Goal: Information Seeking & Learning: Learn about a topic

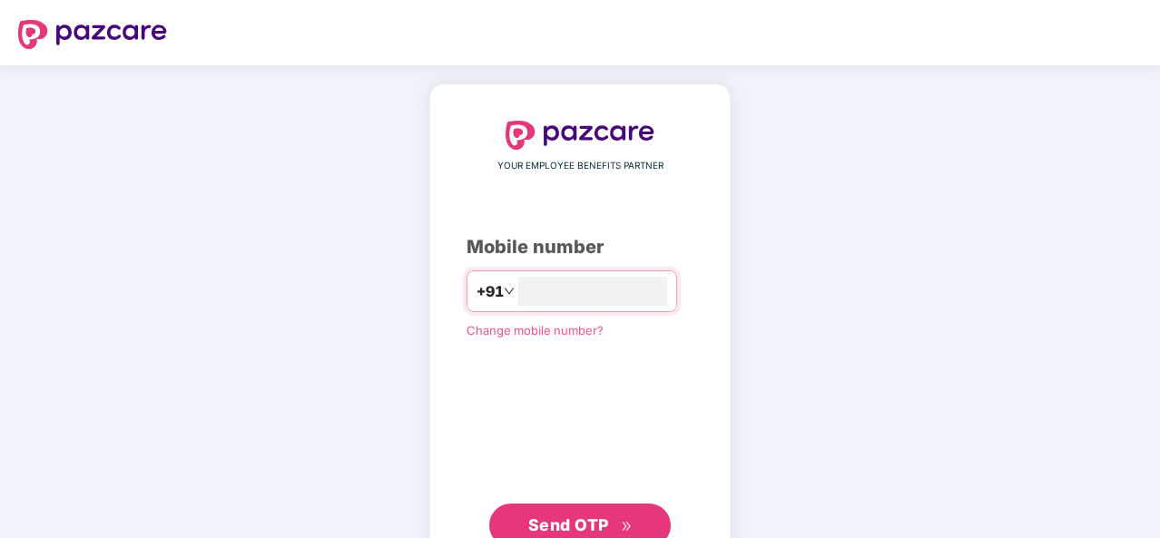
type input "**********"
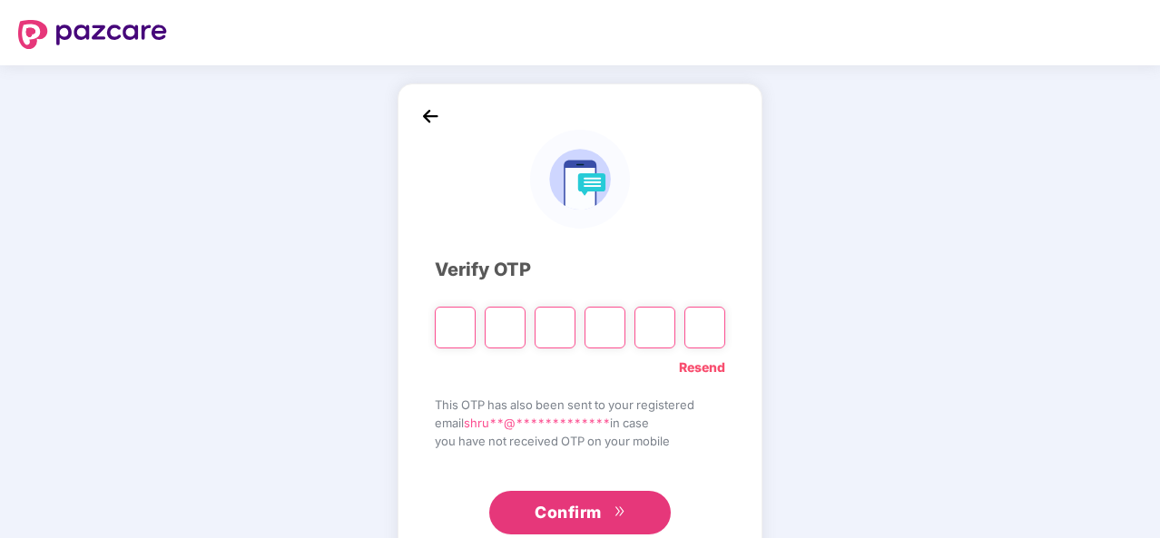
type input "*"
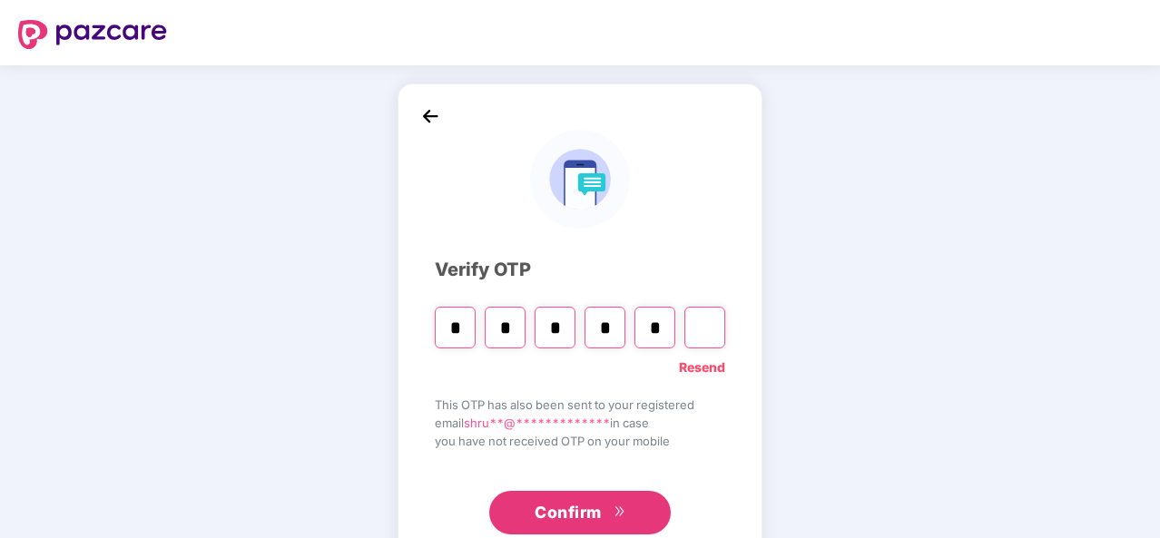
type input "*"
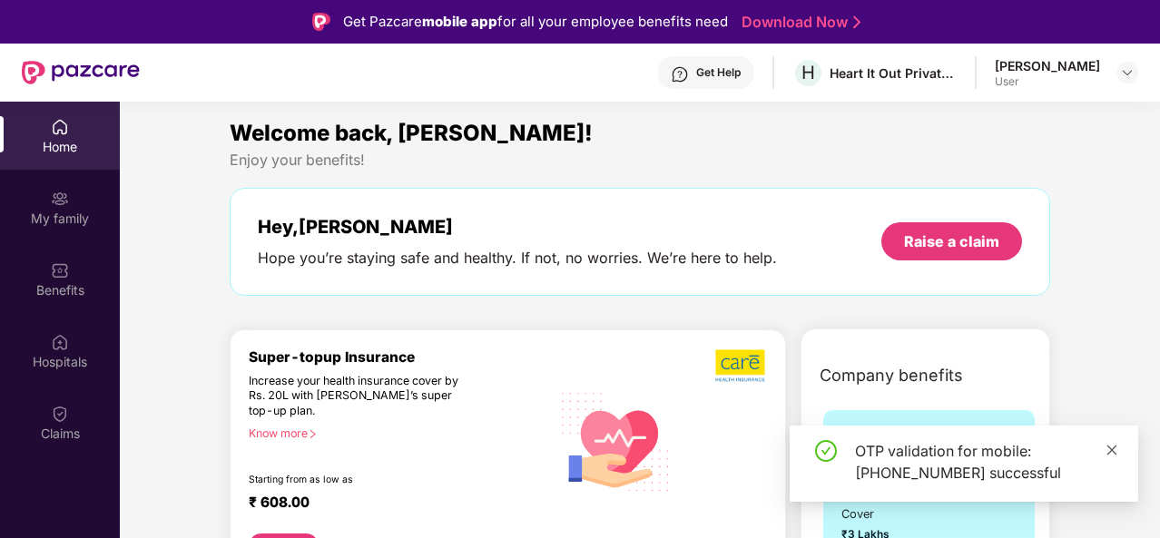
click at [1109, 446] on icon "close" at bounding box center [1111, 450] width 13 height 13
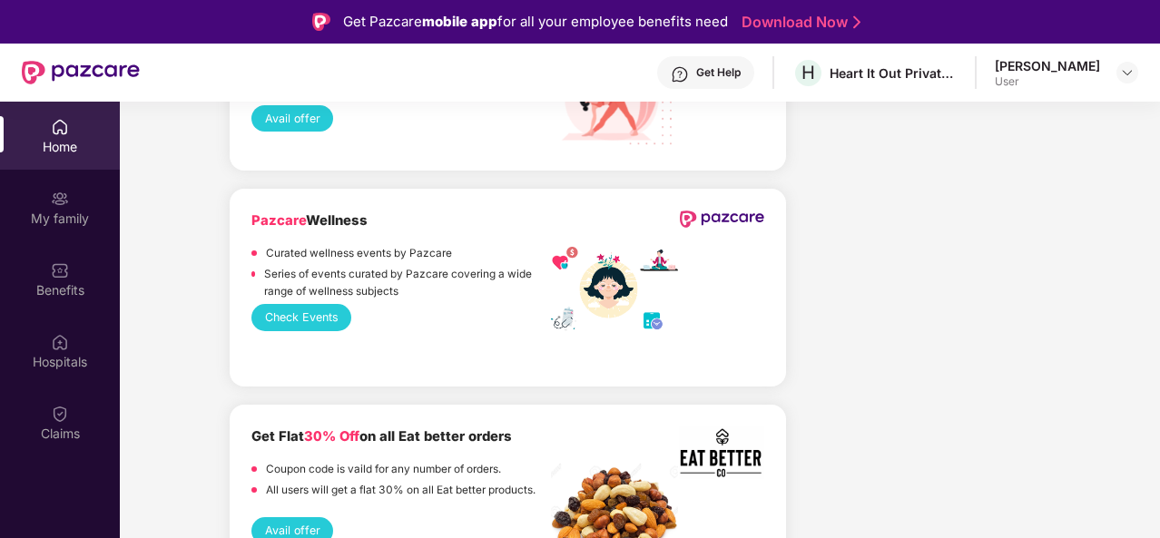
scroll to position [3035, 0]
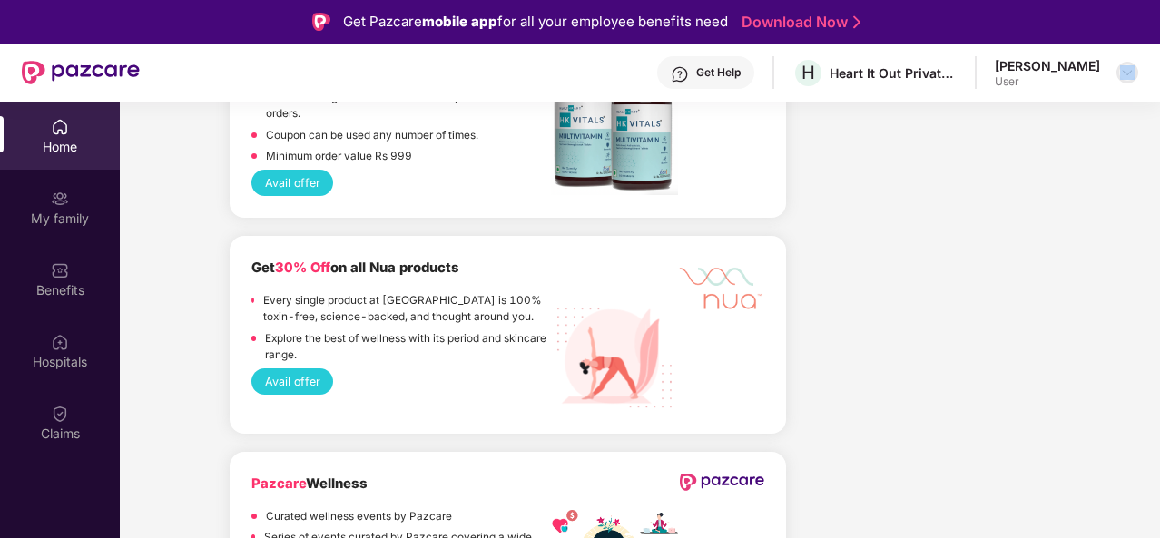
drag, startPoint x: 1048, startPoint y: 82, endPoint x: 1131, endPoint y: 73, distance: 83.1
click at [1131, 73] on div "[PERSON_NAME] User" at bounding box center [1065, 73] width 143 height 32
click at [1131, 73] on img at bounding box center [1127, 72] width 15 height 15
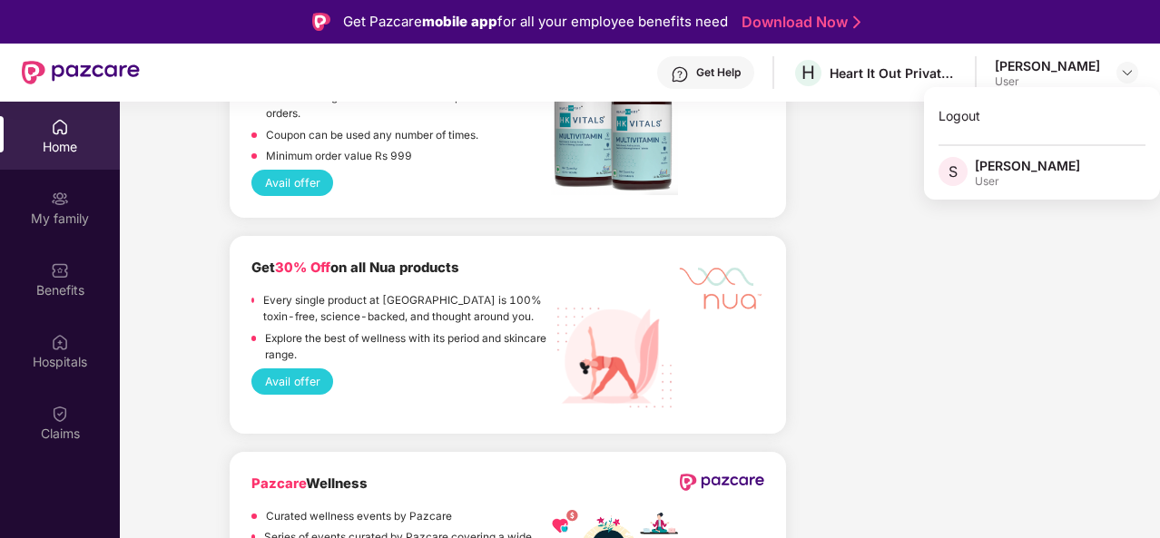
click at [955, 165] on span "S" at bounding box center [952, 172] width 9 height 22
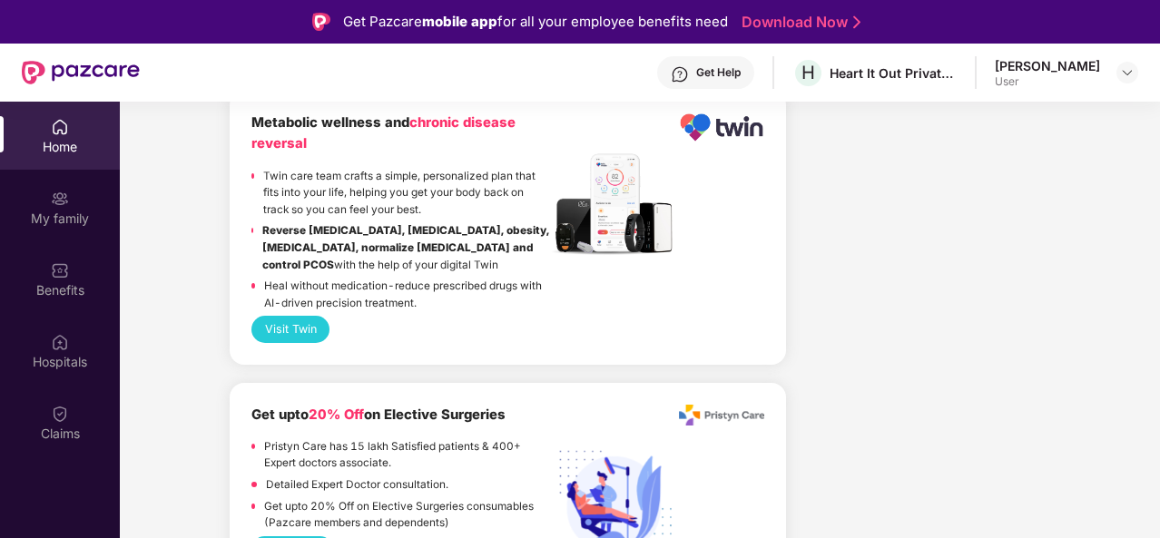
scroll to position [2218, 0]
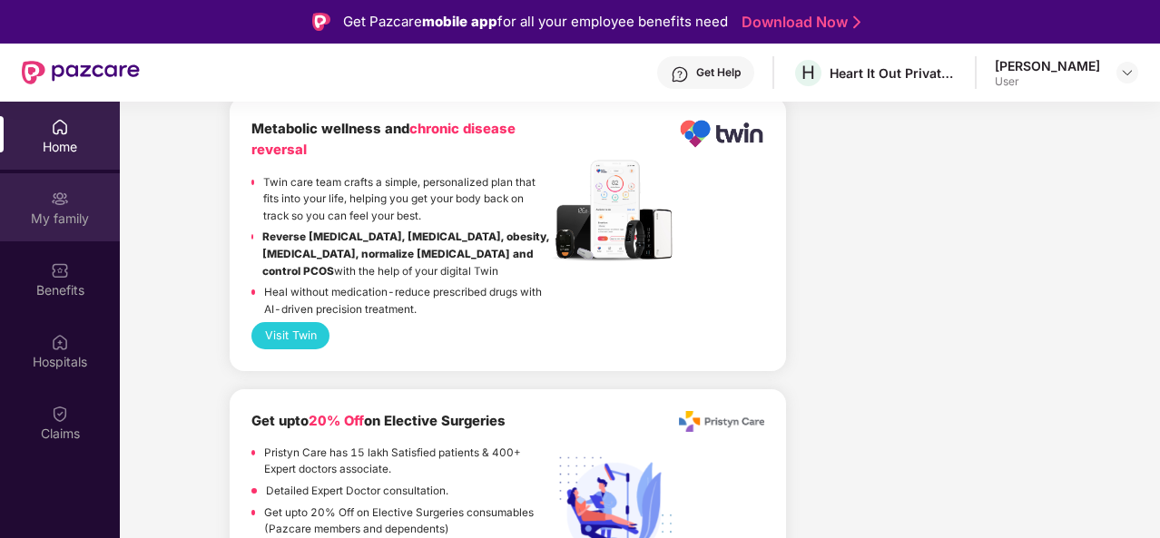
drag, startPoint x: 790, startPoint y: 139, endPoint x: 74, endPoint y: 192, distance: 717.9
click at [74, 192] on div "My family" at bounding box center [60, 207] width 120 height 68
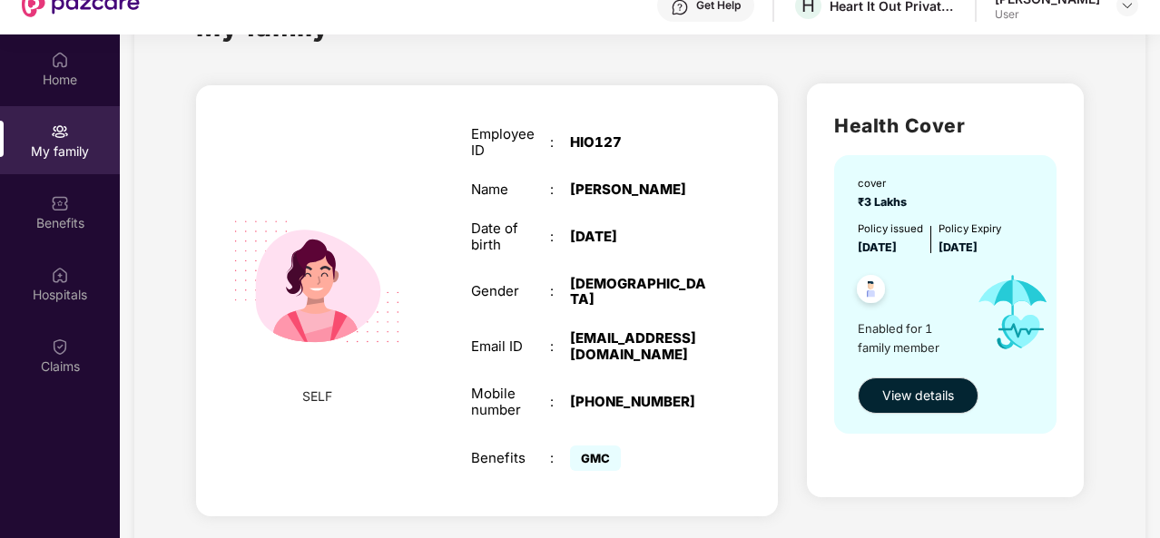
scroll to position [102, 0]
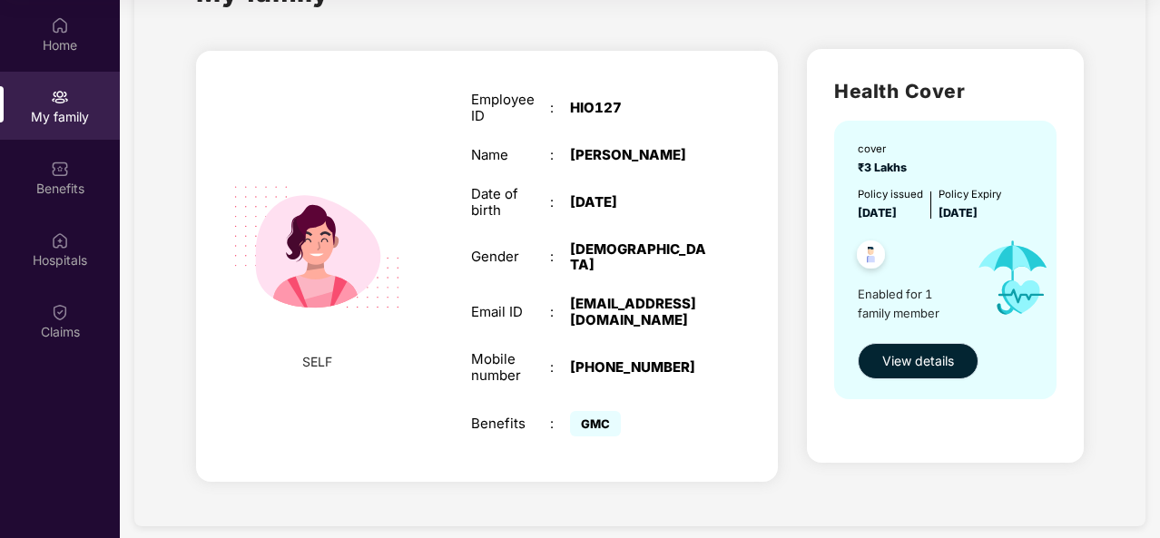
click at [879, 352] on button "View details" at bounding box center [917, 361] width 121 height 36
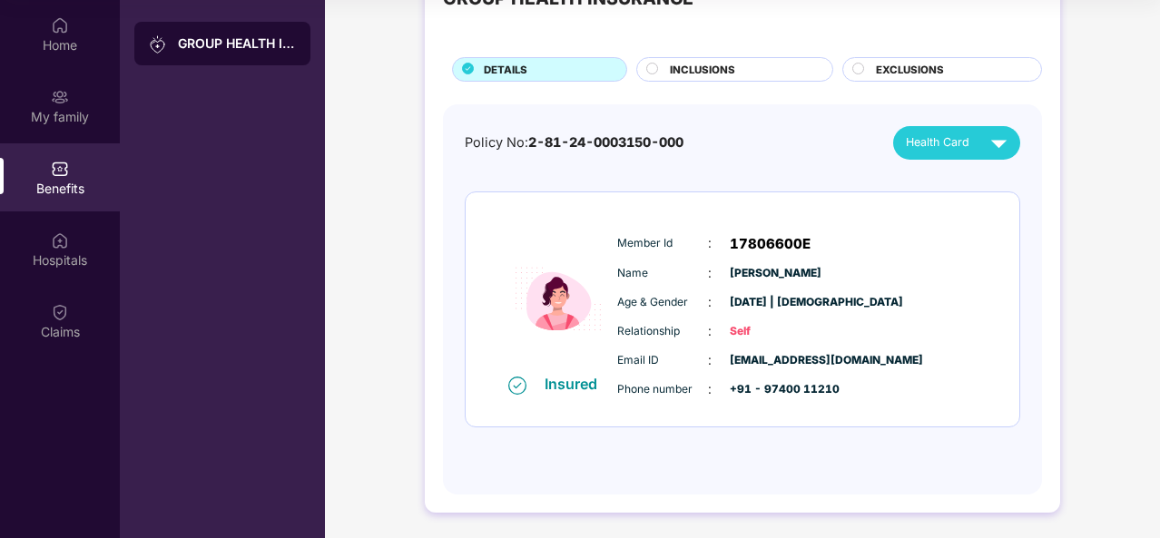
scroll to position [0, 0]
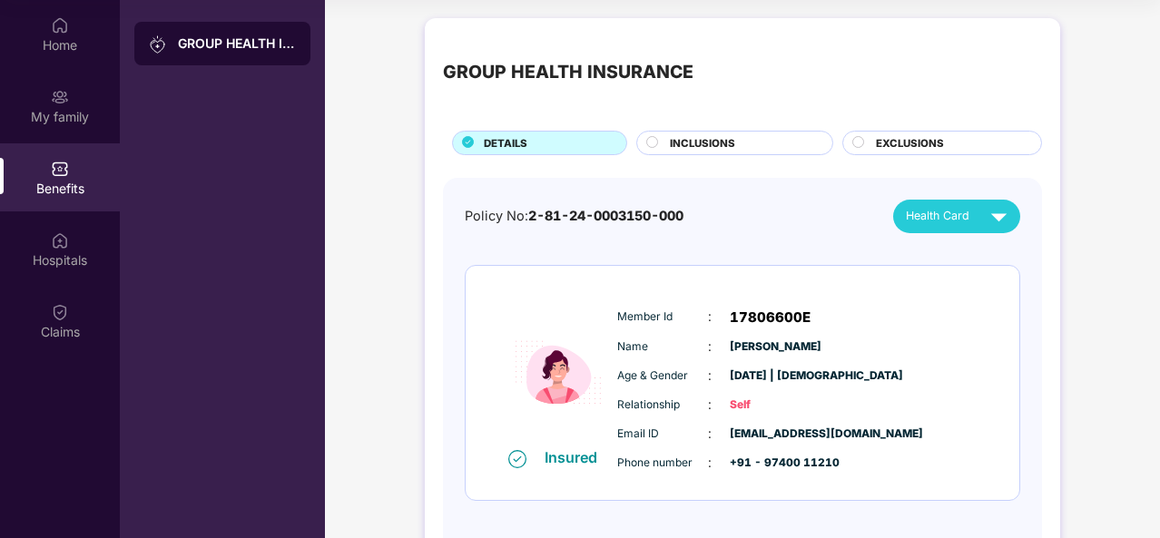
click at [721, 142] on span "INCLUSIONS" at bounding box center [702, 143] width 65 height 16
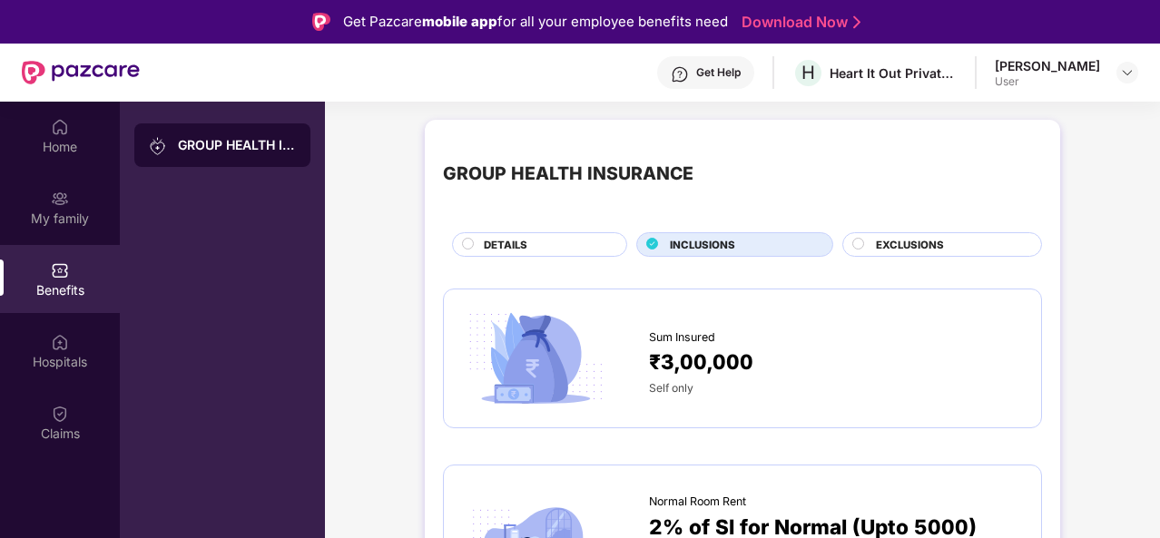
scroll to position [2, 0]
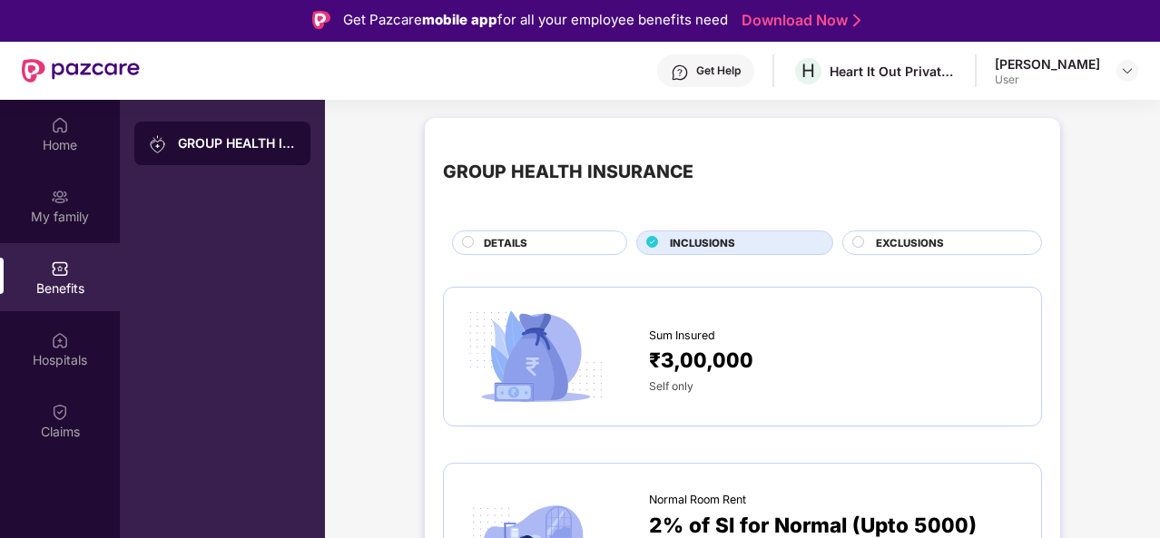
click at [895, 246] on span "EXCLUSIONS" at bounding box center [910, 243] width 68 height 16
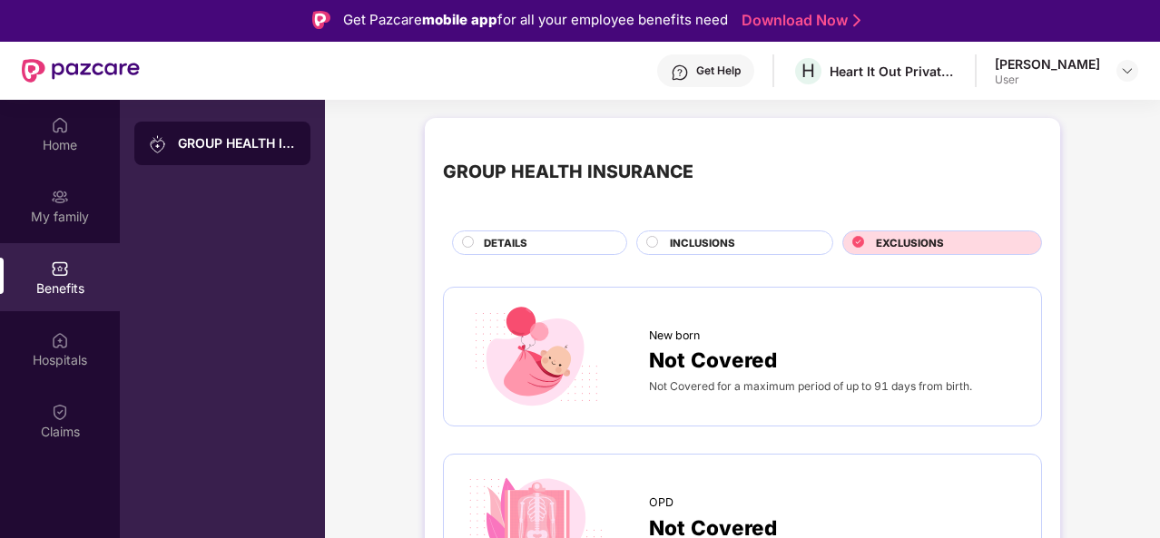
scroll to position [0, 0]
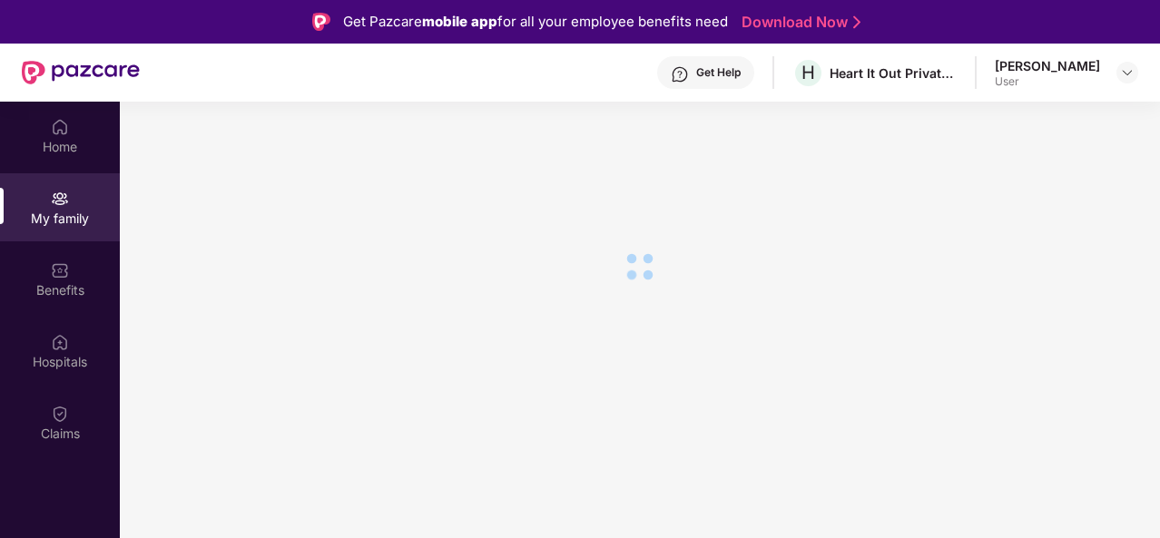
scroll to position [102, 0]
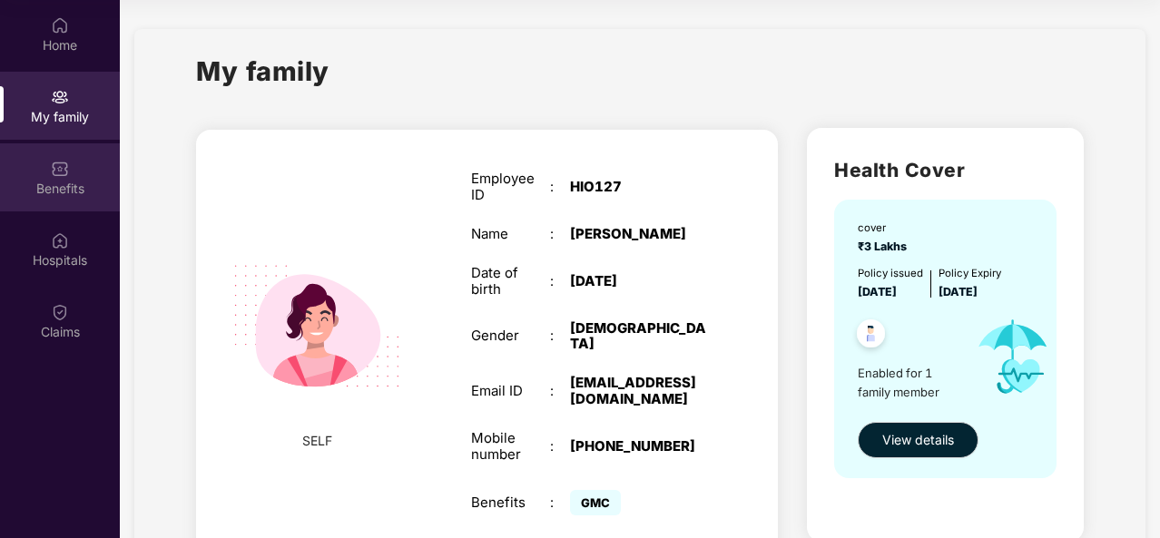
click at [31, 200] on div "Benefits" at bounding box center [60, 177] width 120 height 68
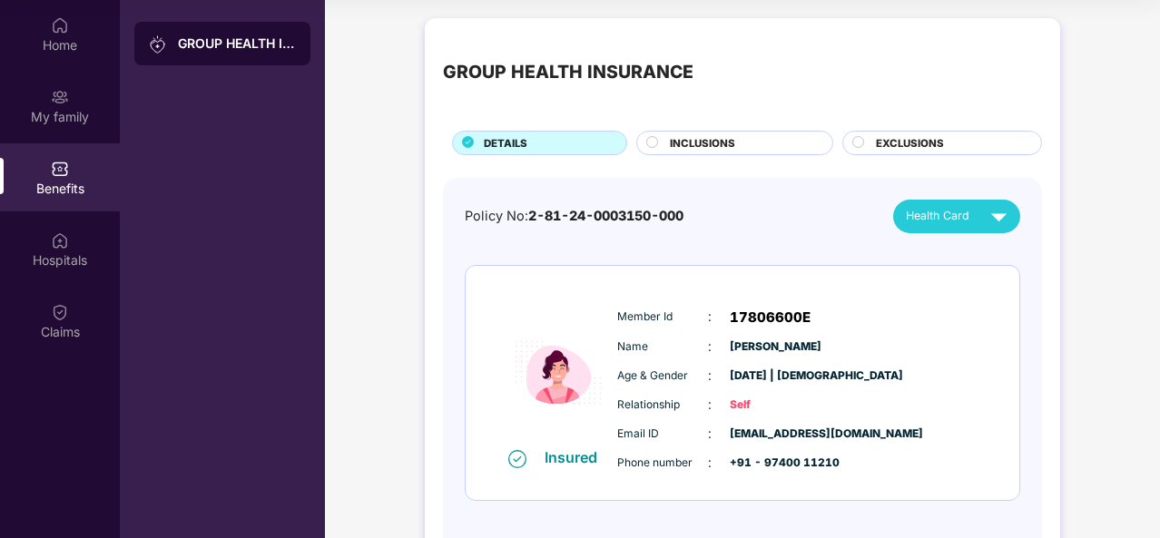
scroll to position [73, 0]
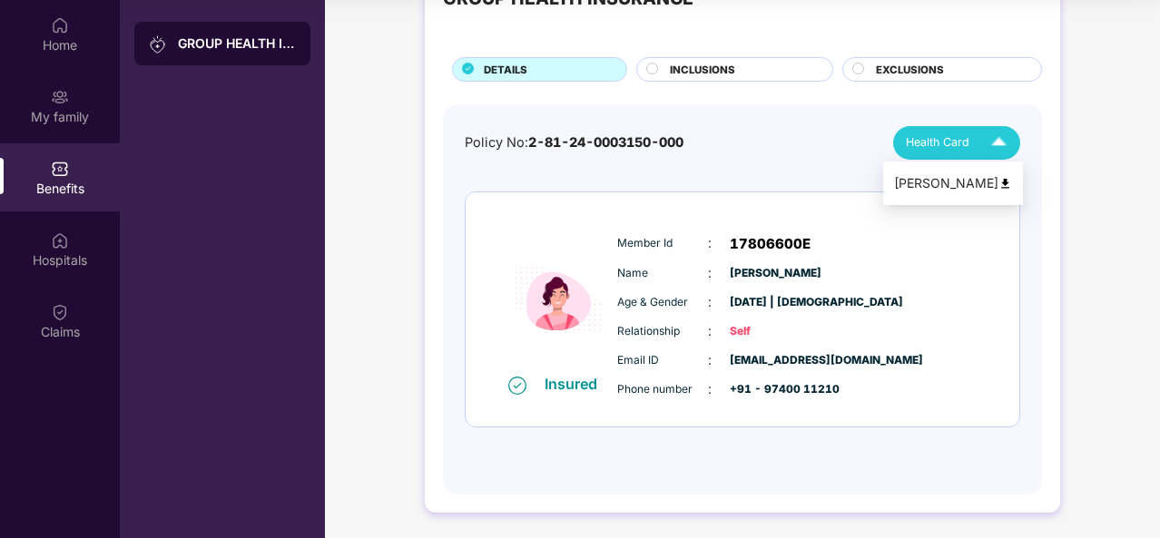
click at [965, 151] on div "Health Card" at bounding box center [960, 143] width 109 height 32
click at [715, 166] on div "Policy No: 2-81-24-0003150-000 Health Card Insured Member Id : 17806600E Name :…" at bounding box center [742, 290] width 555 height 329
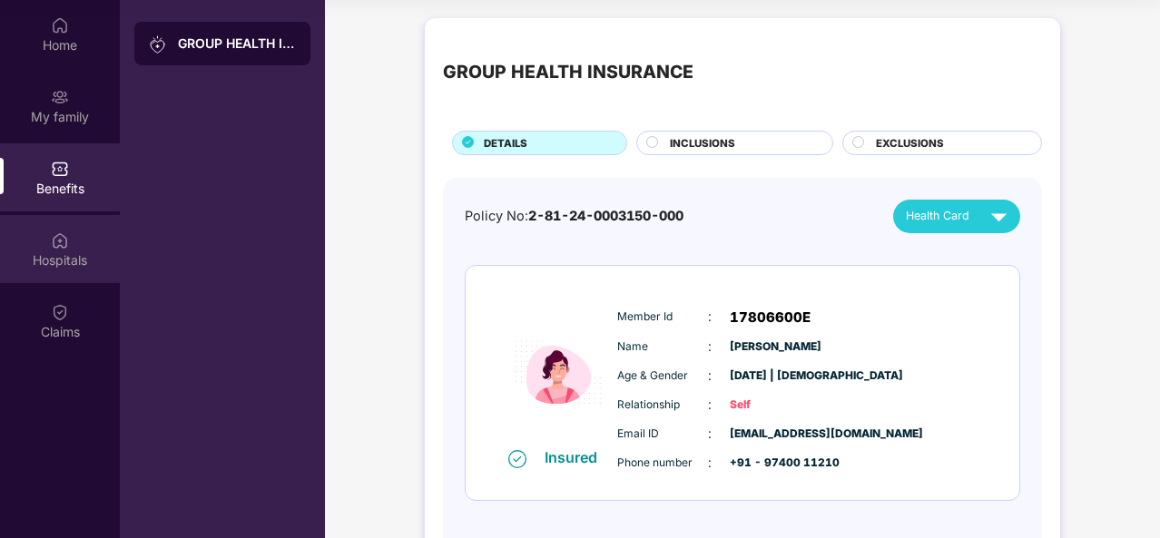
click at [65, 244] on img at bounding box center [60, 240] width 18 height 18
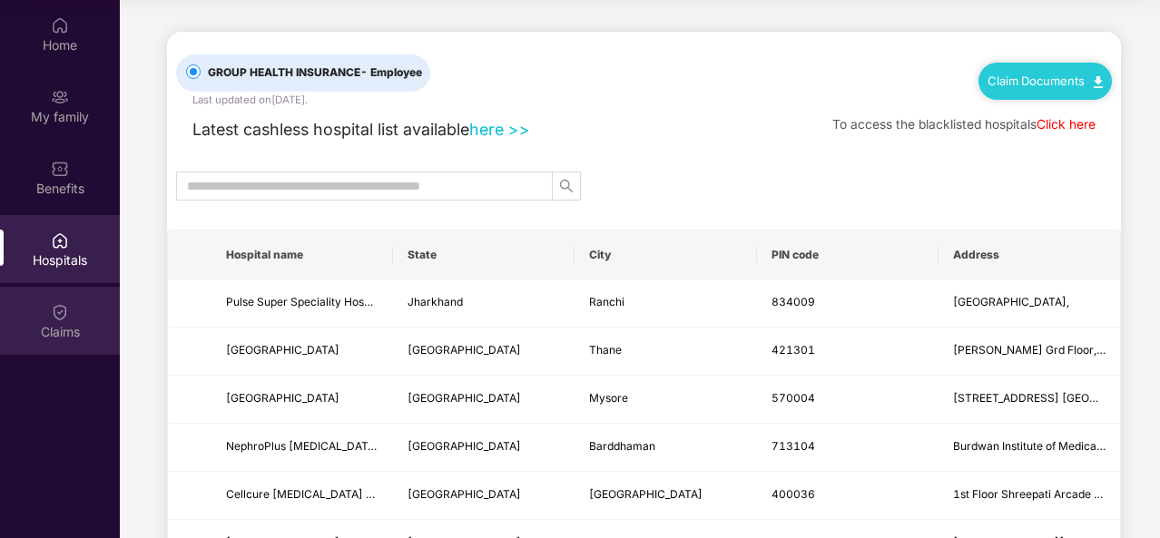
click at [46, 316] on div "Claims" at bounding box center [60, 321] width 120 height 68
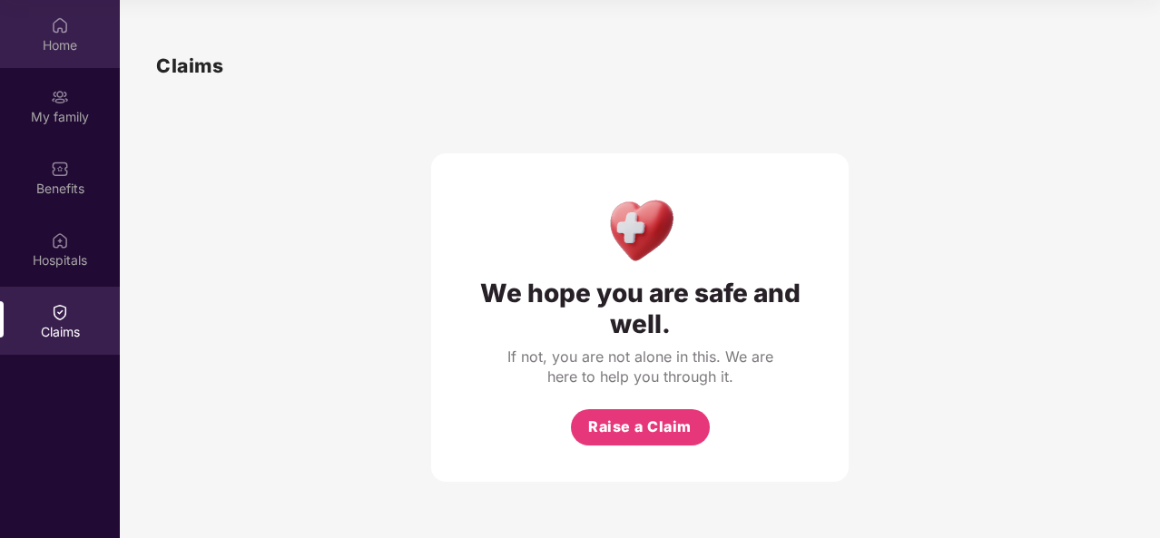
click at [93, 53] on div "Home" at bounding box center [60, 45] width 120 height 18
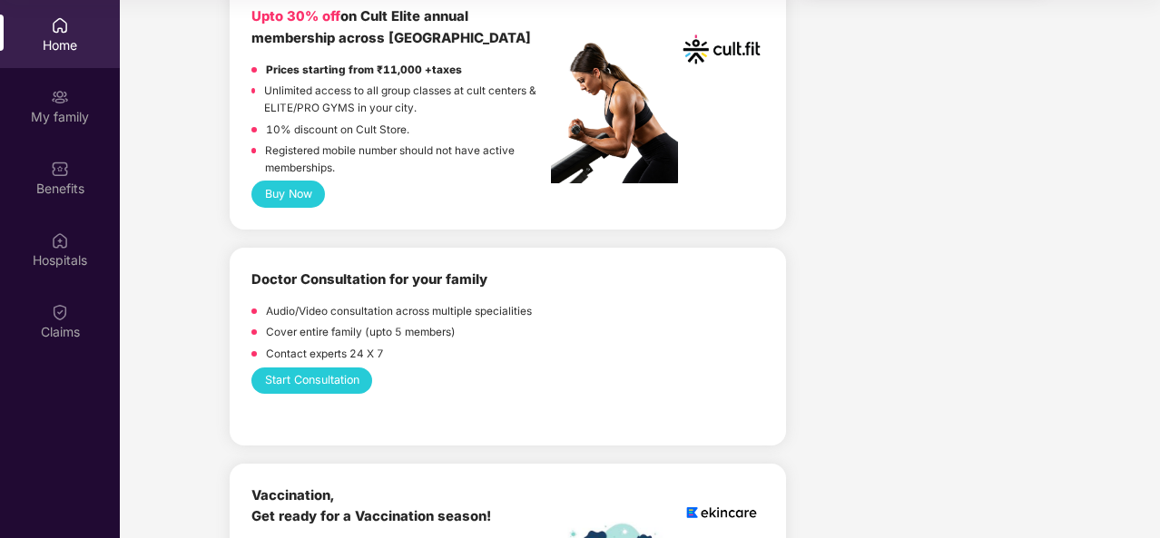
scroll to position [609, 0]
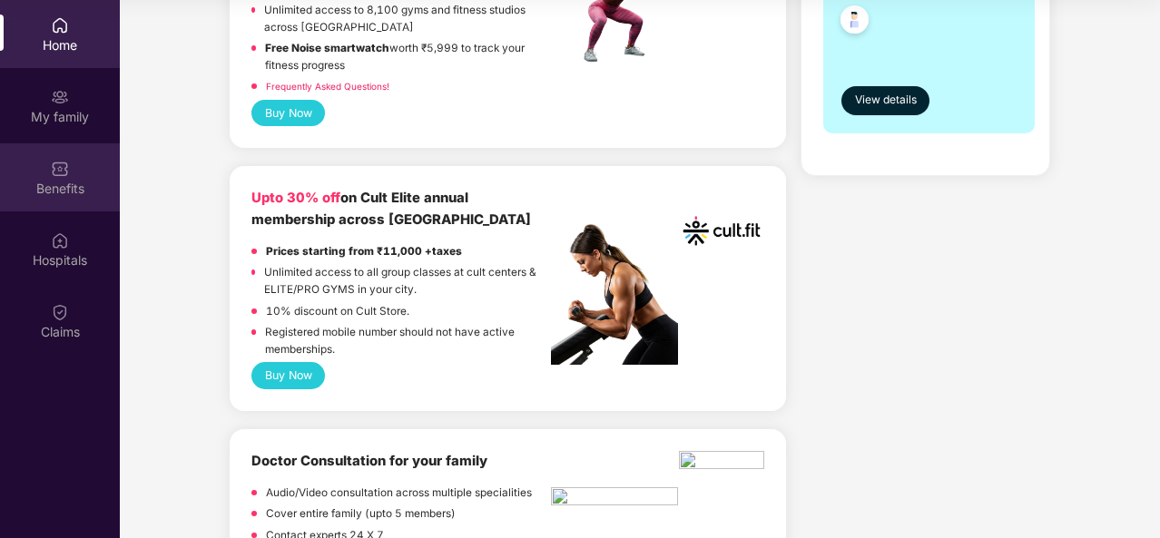
click at [67, 180] on div "Benefits" at bounding box center [60, 189] width 120 height 18
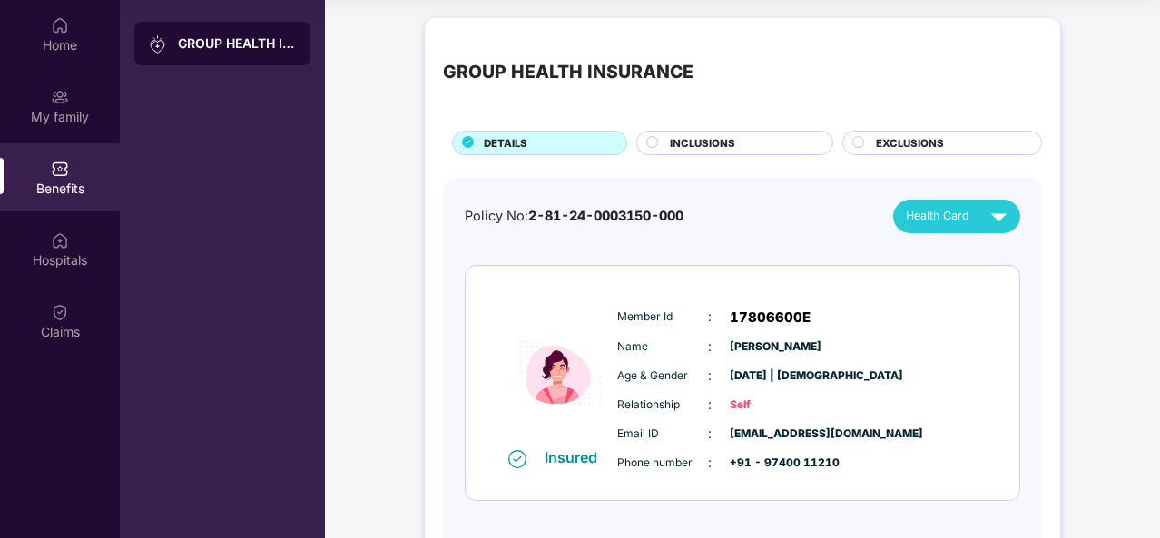
scroll to position [73, 0]
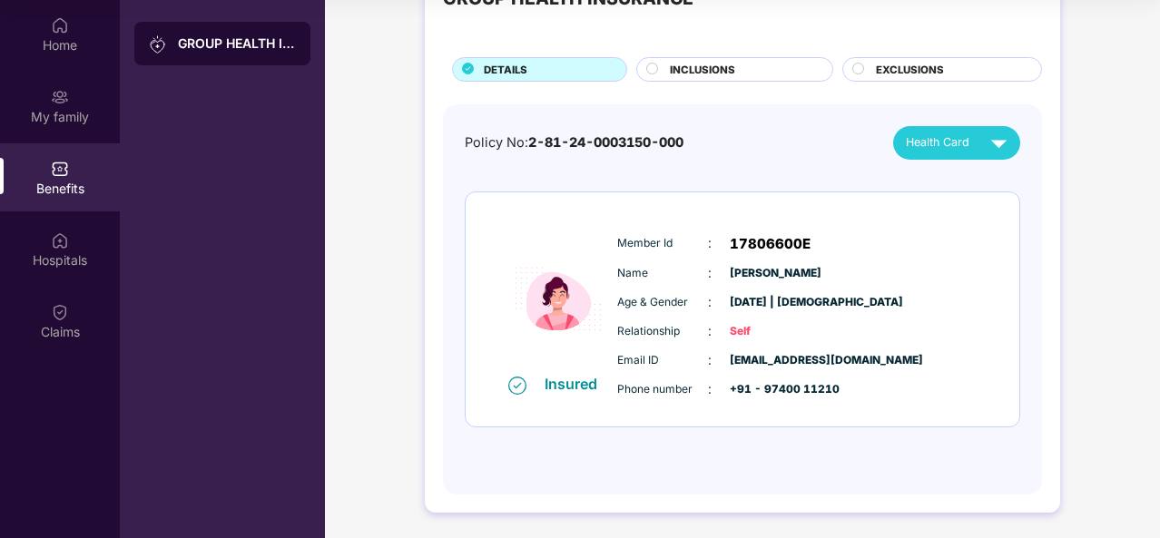
click at [686, 77] on div "INCLUSIONS" at bounding box center [742, 71] width 162 height 19
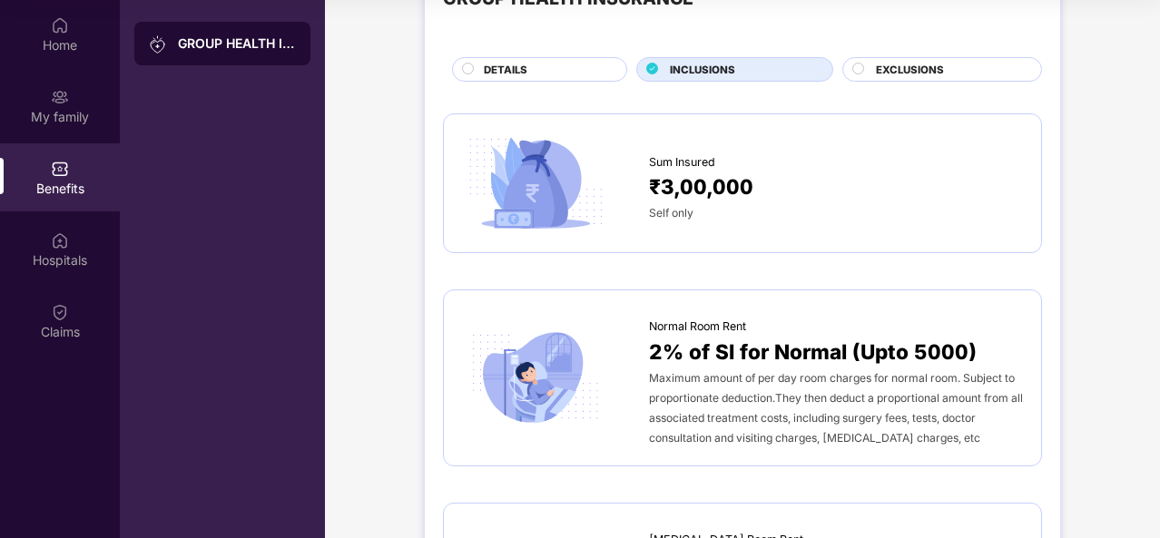
click at [857, 136] on div "Sum Insured ₹3,00,000 Self only" at bounding box center [742, 183] width 561 height 103
click at [681, 177] on span "₹3,00,000" at bounding box center [701, 187] width 104 height 32
click at [948, 73] on div "EXCLUSIONS" at bounding box center [949, 71] width 165 height 19
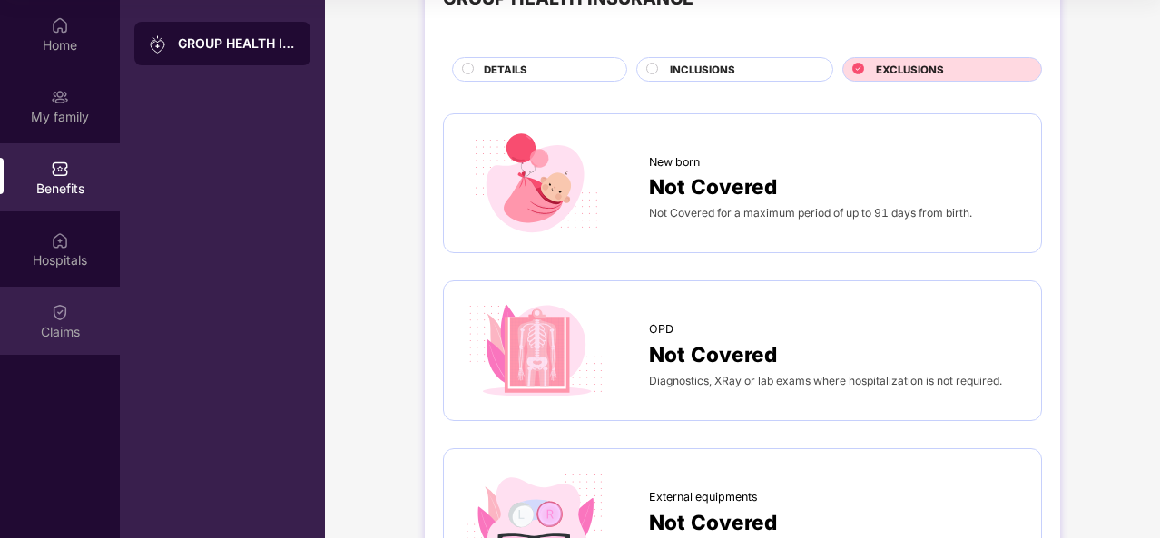
click at [32, 315] on div "Claims" at bounding box center [60, 321] width 120 height 68
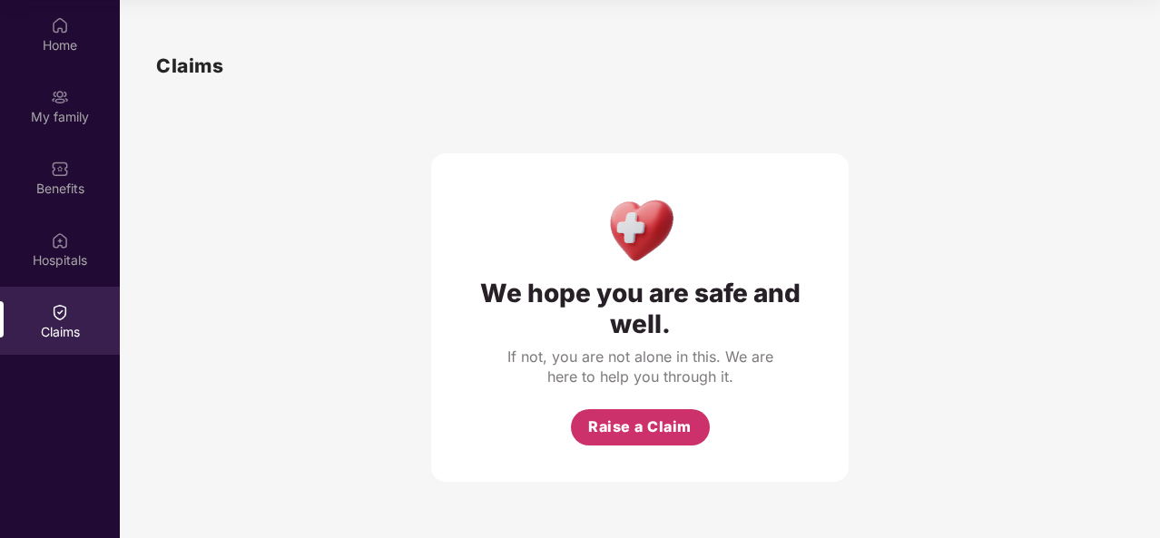
click at [611, 434] on span "Raise a Claim" at bounding box center [639, 427] width 103 height 23
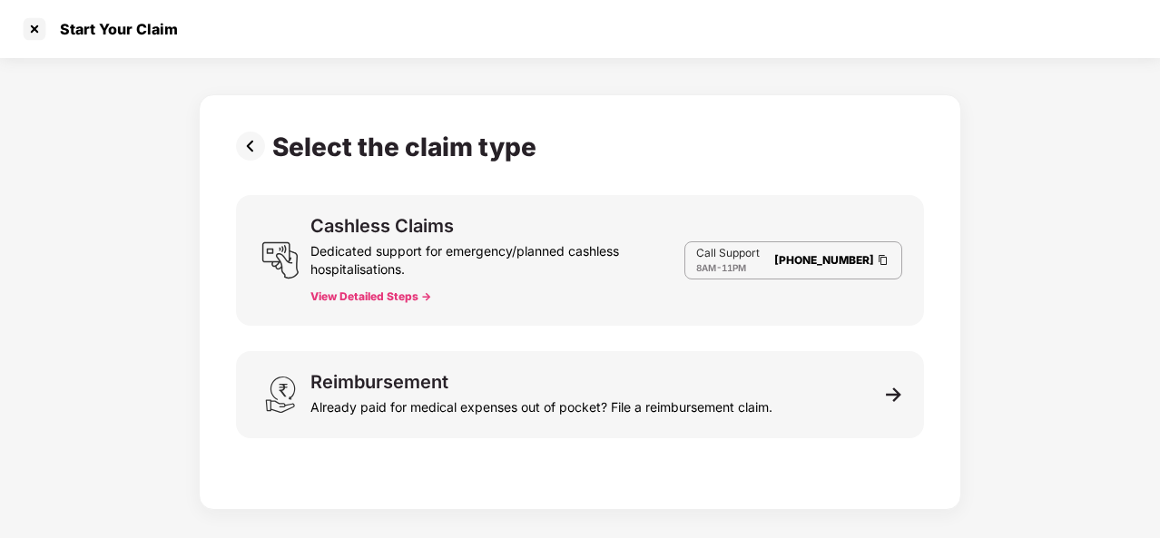
scroll to position [44, 0]
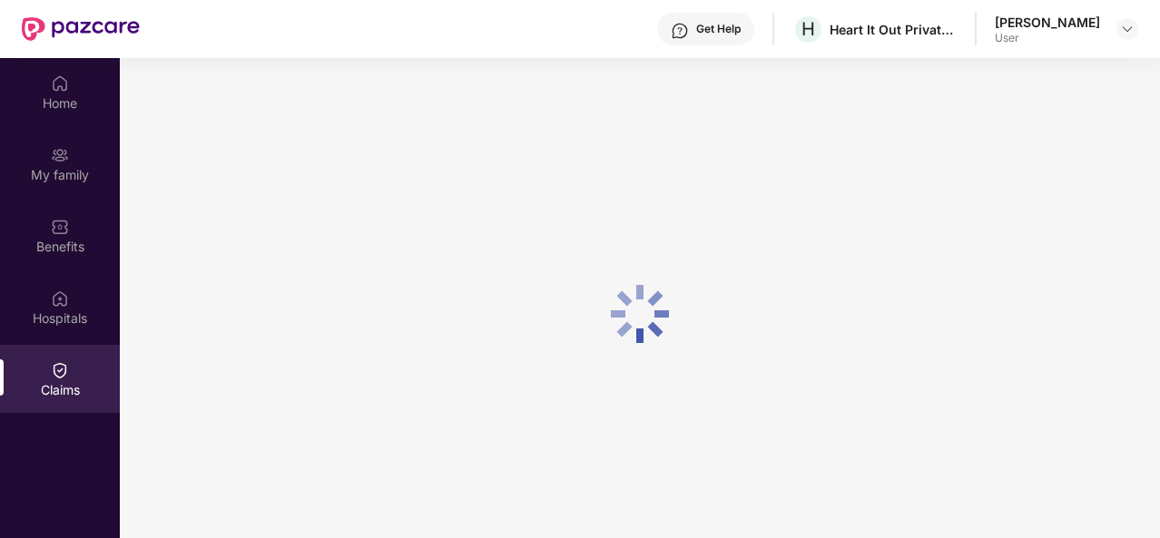
scroll to position [102, 0]
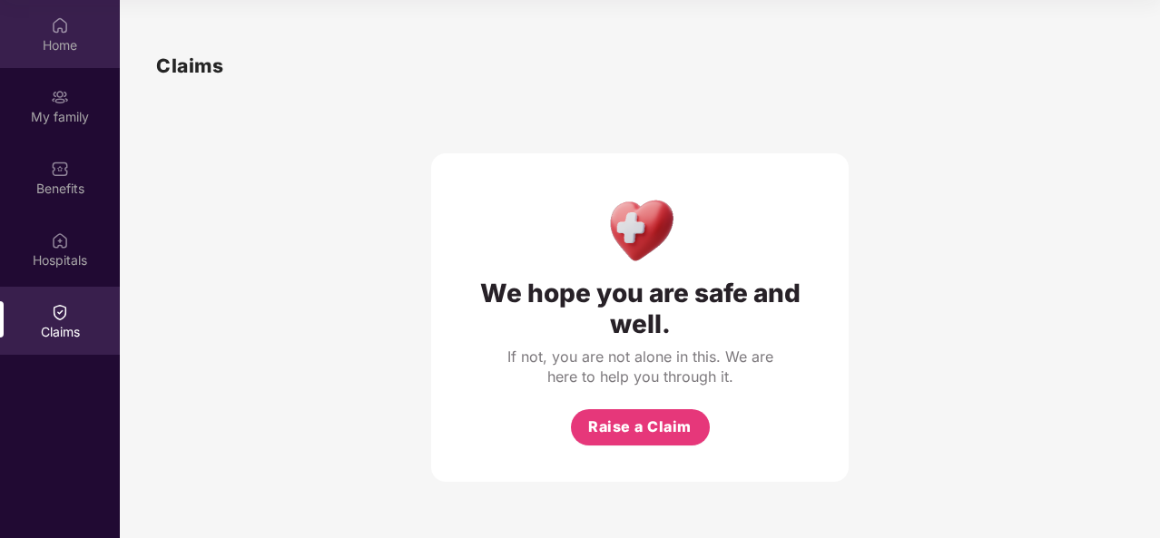
click at [64, 41] on div "Home" at bounding box center [60, 45] width 120 height 18
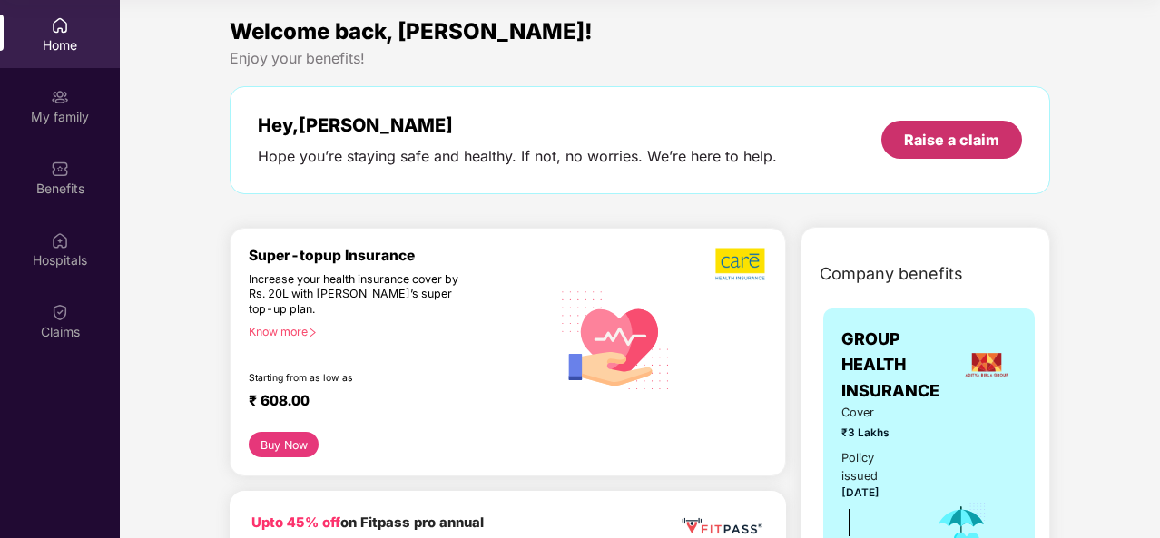
scroll to position [0, 0]
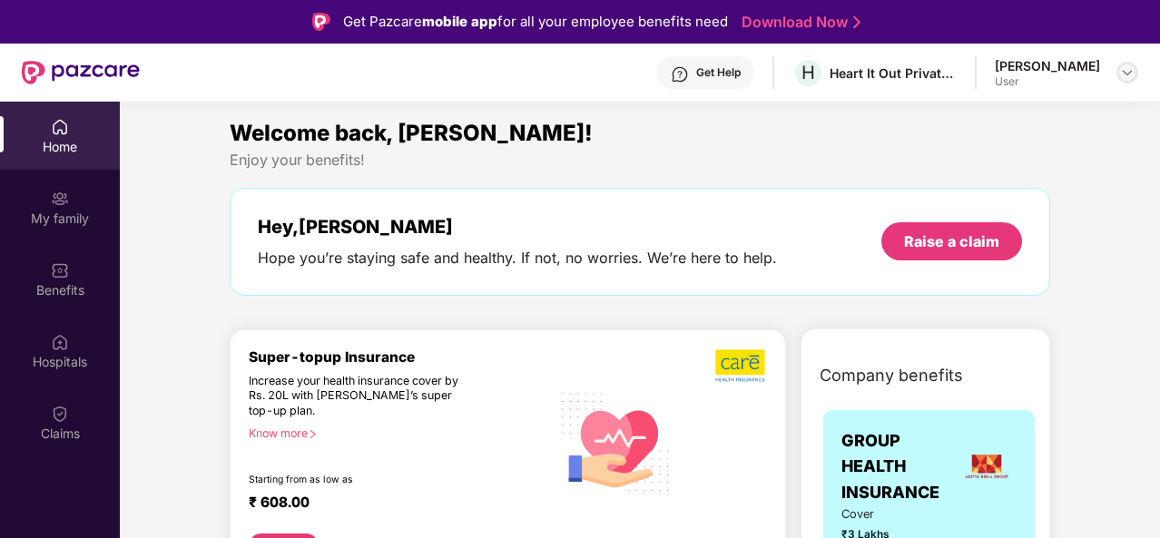
click at [1120, 73] on img at bounding box center [1127, 72] width 15 height 15
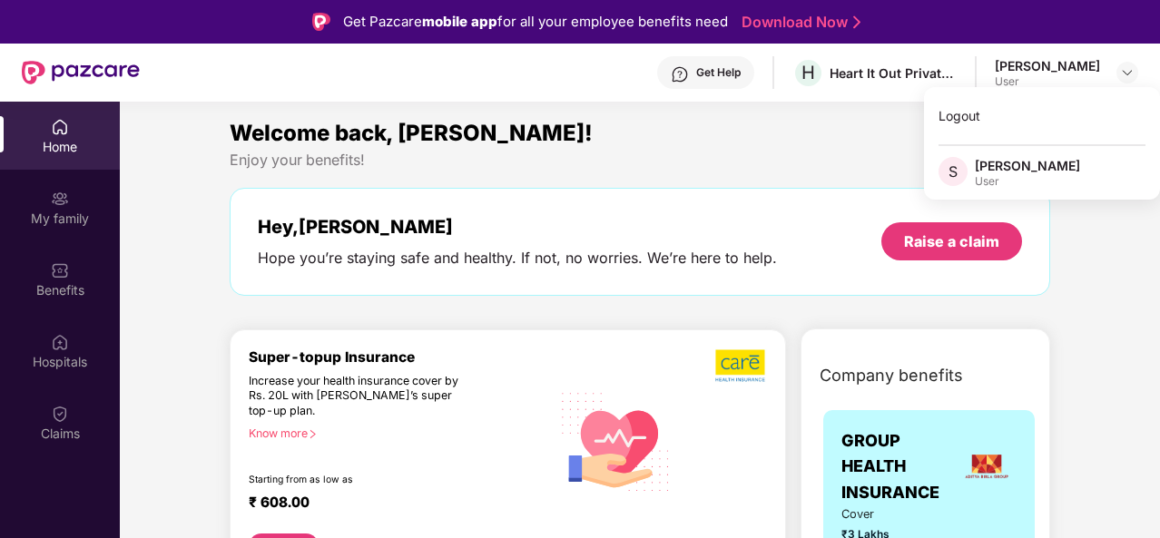
click at [1016, 171] on div "[PERSON_NAME]" at bounding box center [1026, 165] width 105 height 17
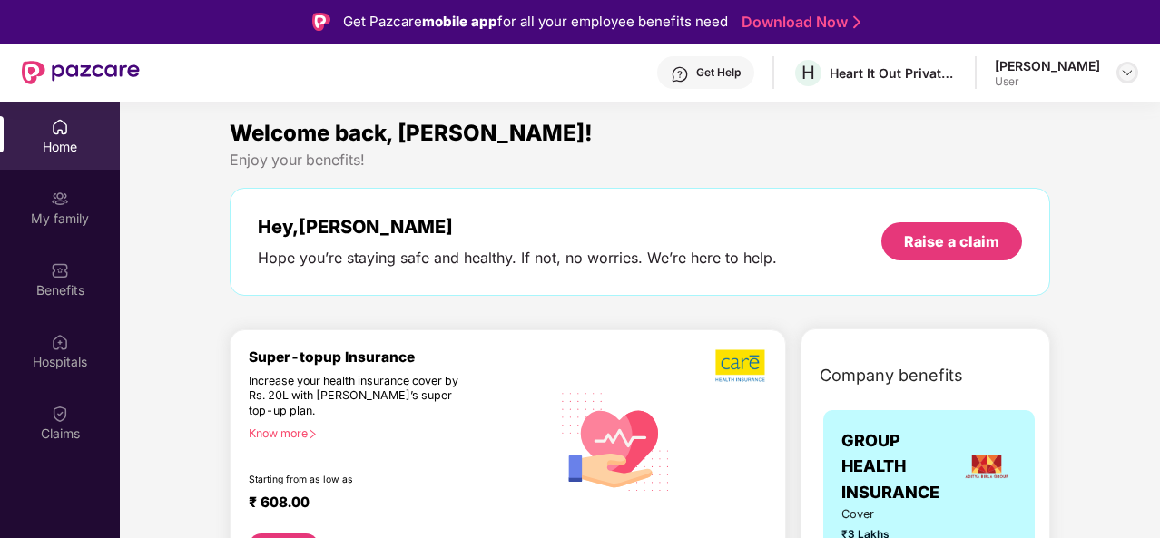
click at [1123, 70] on img at bounding box center [1127, 72] width 15 height 15
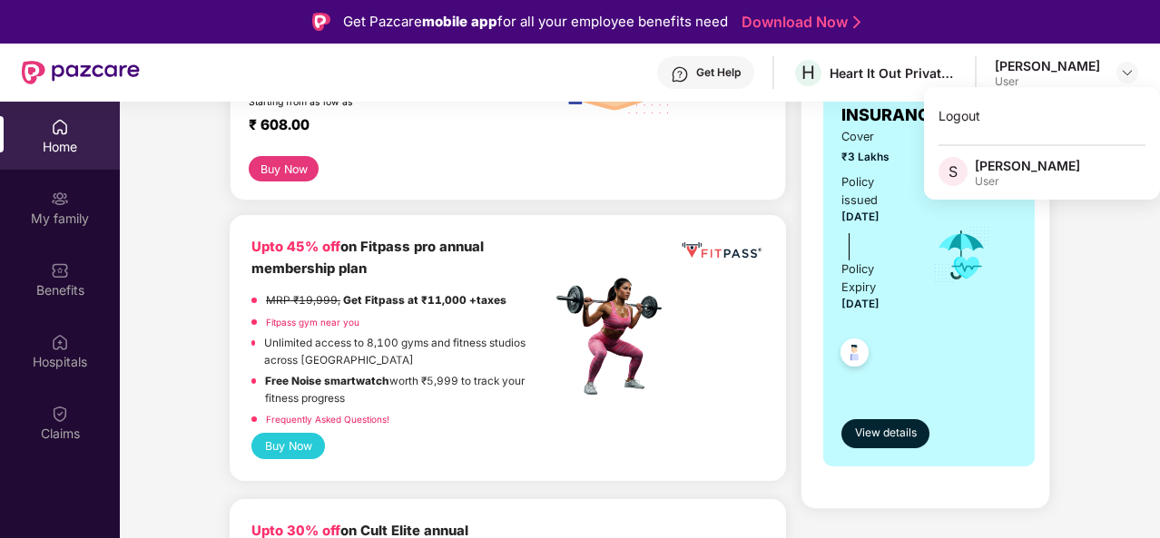
scroll to position [379, 0]
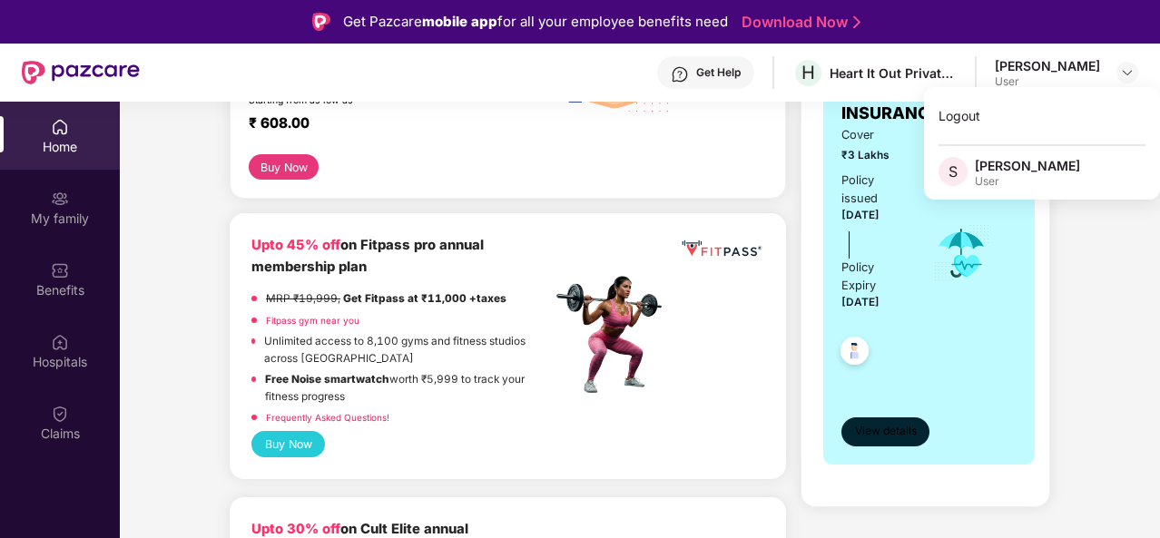
click at [862, 423] on span "View details" at bounding box center [886, 431] width 62 height 17
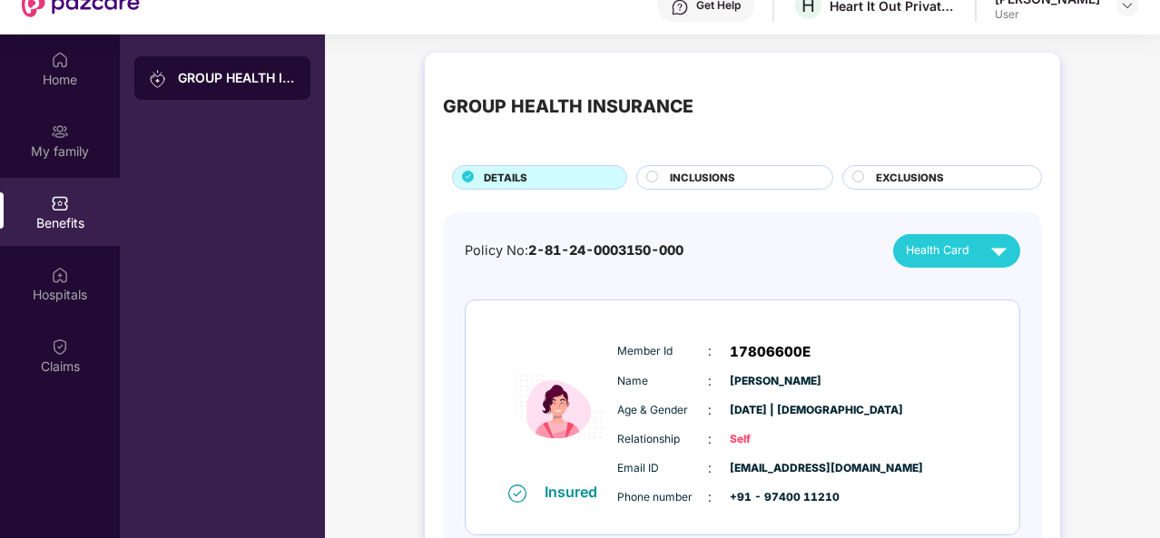
scroll to position [0, 0]
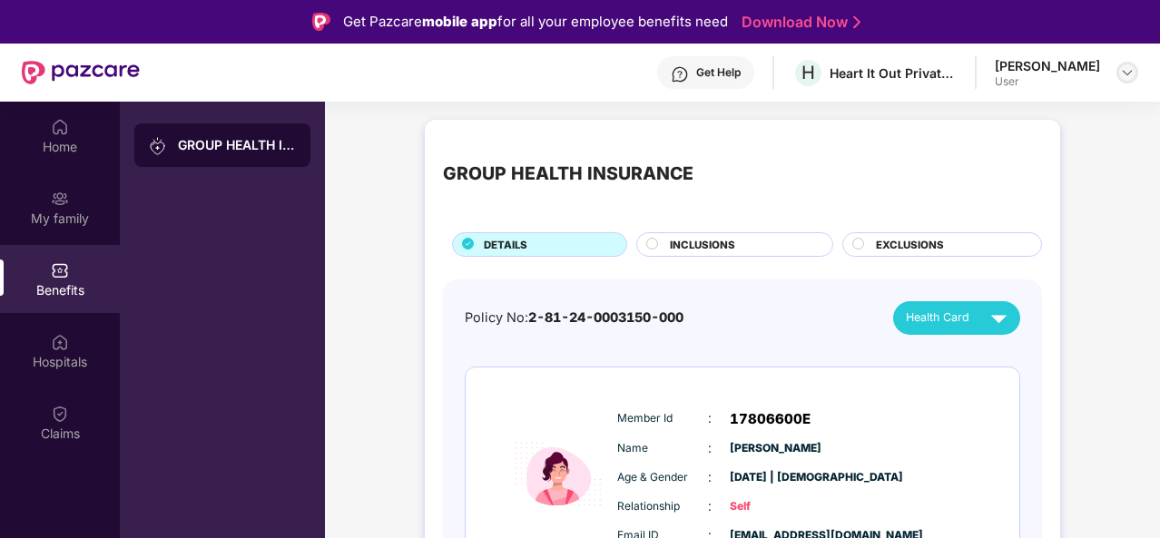
click at [1120, 68] on img at bounding box center [1127, 72] width 15 height 15
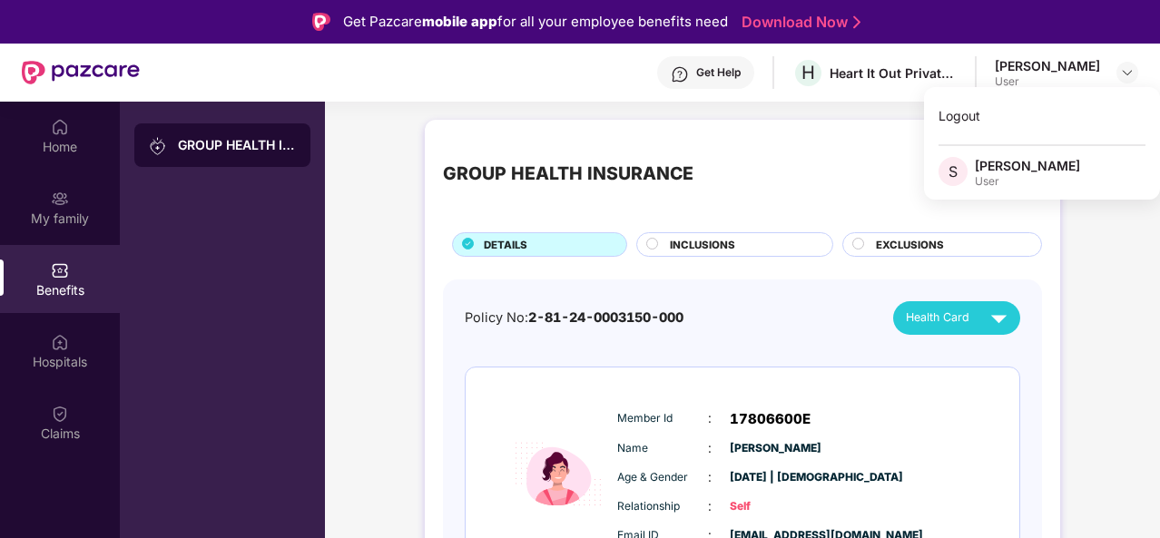
click at [981, 172] on div "[PERSON_NAME]" at bounding box center [1026, 165] width 105 height 17
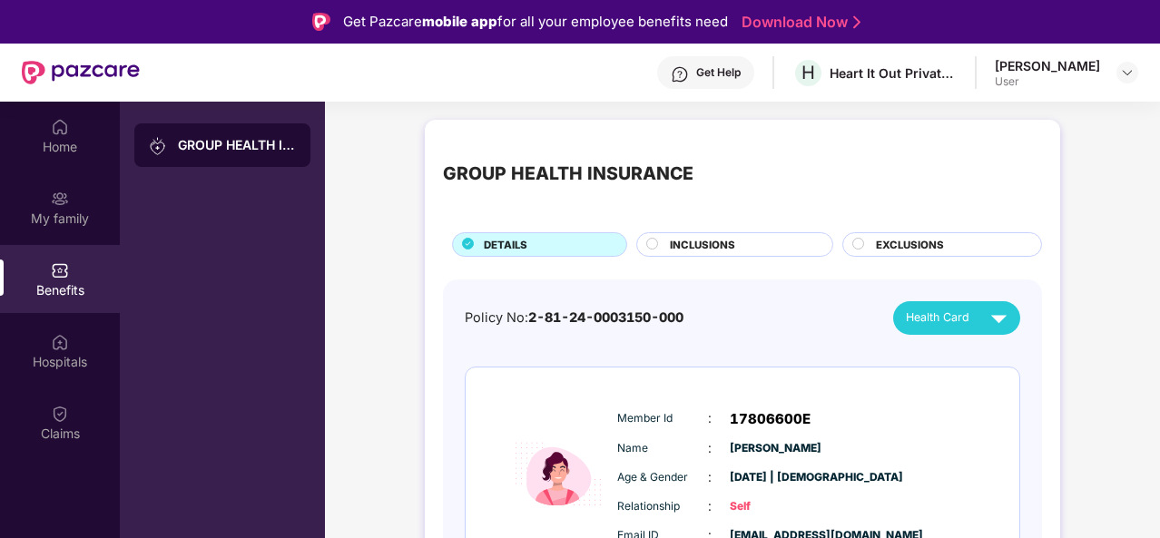
scroll to position [73, 0]
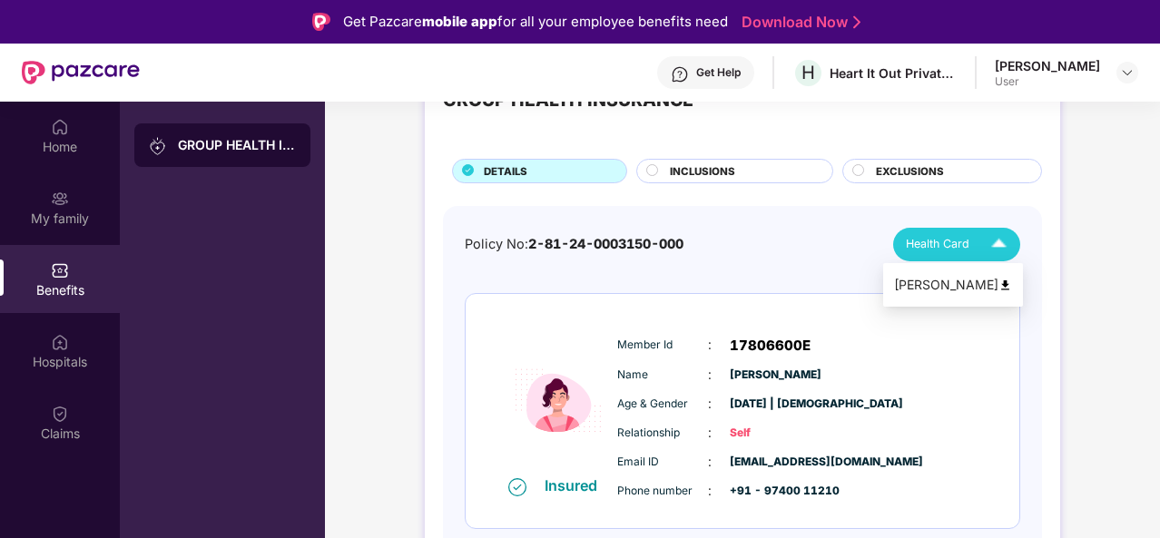
click at [951, 250] on span "Health Card" at bounding box center [938, 244] width 64 height 18
click at [947, 279] on div "[PERSON_NAME]" at bounding box center [953, 285] width 118 height 20
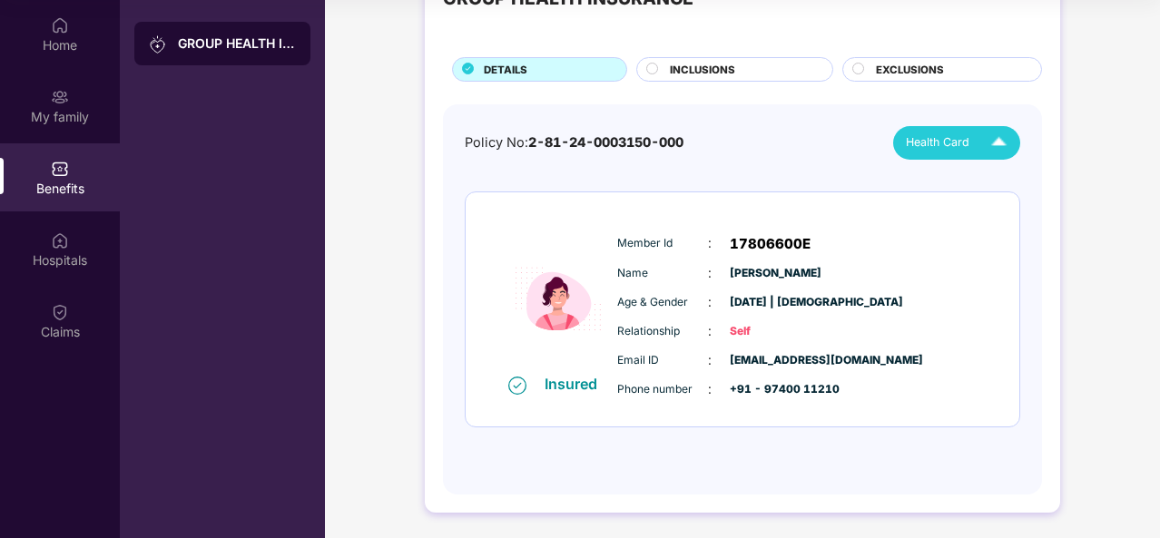
scroll to position [0, 0]
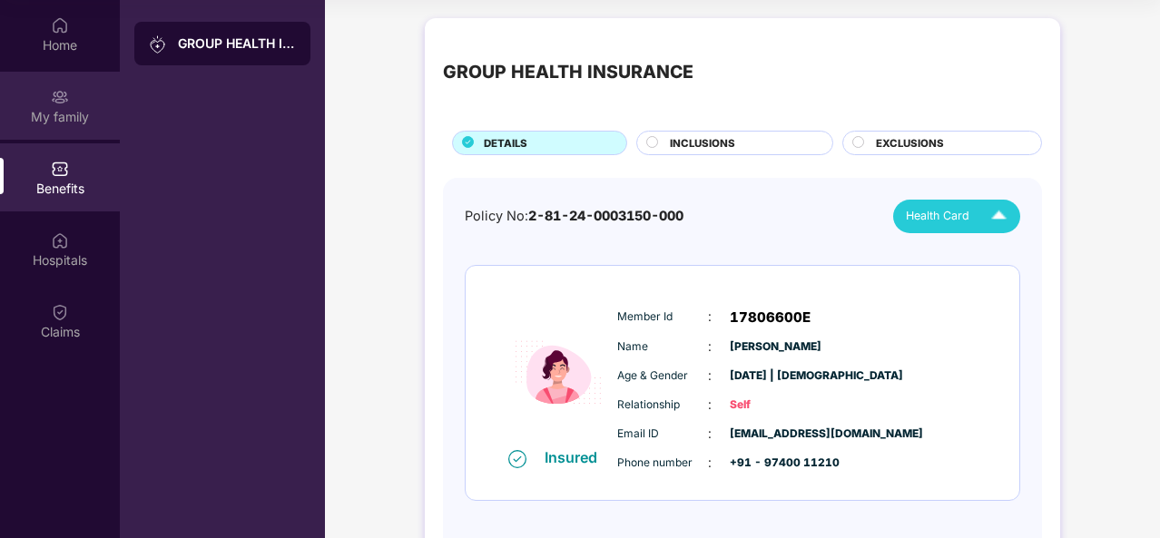
click at [67, 112] on div "My family" at bounding box center [60, 117] width 120 height 18
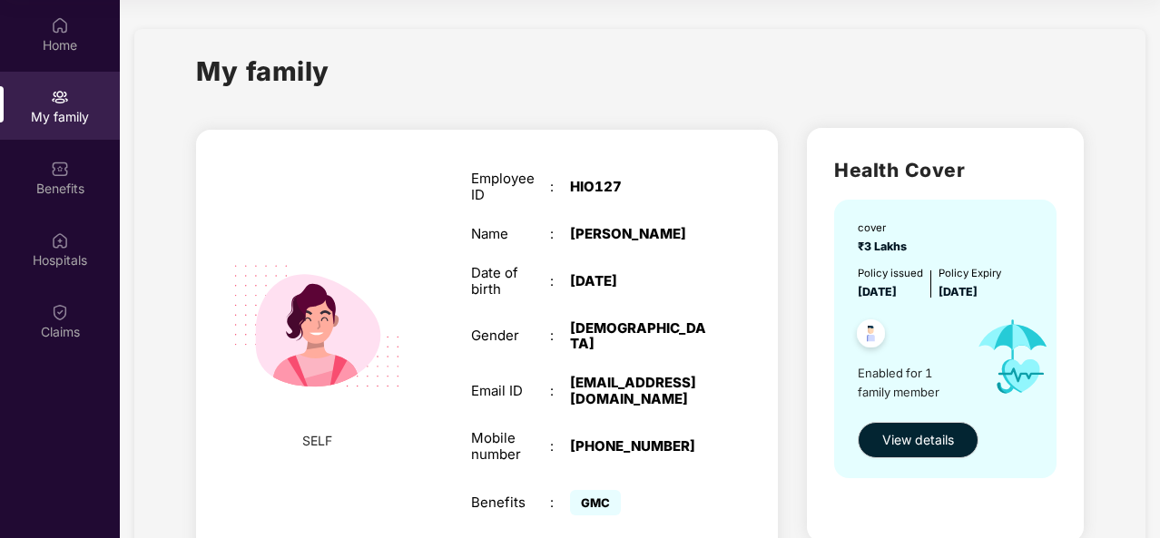
scroll to position [79, 0]
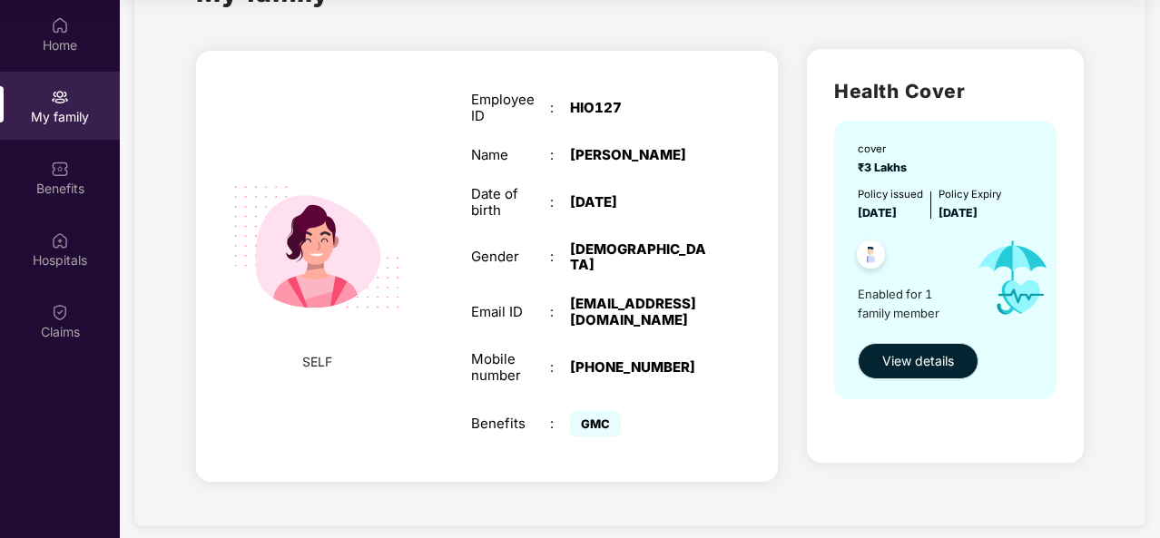
click at [884, 345] on button "View details" at bounding box center [917, 361] width 121 height 36
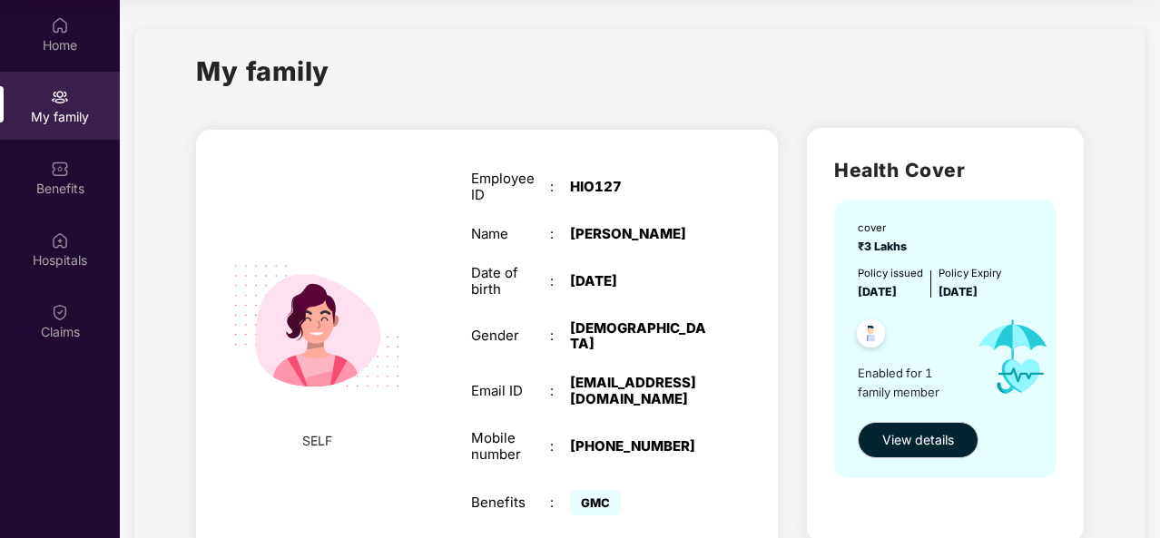
scroll to position [79, 0]
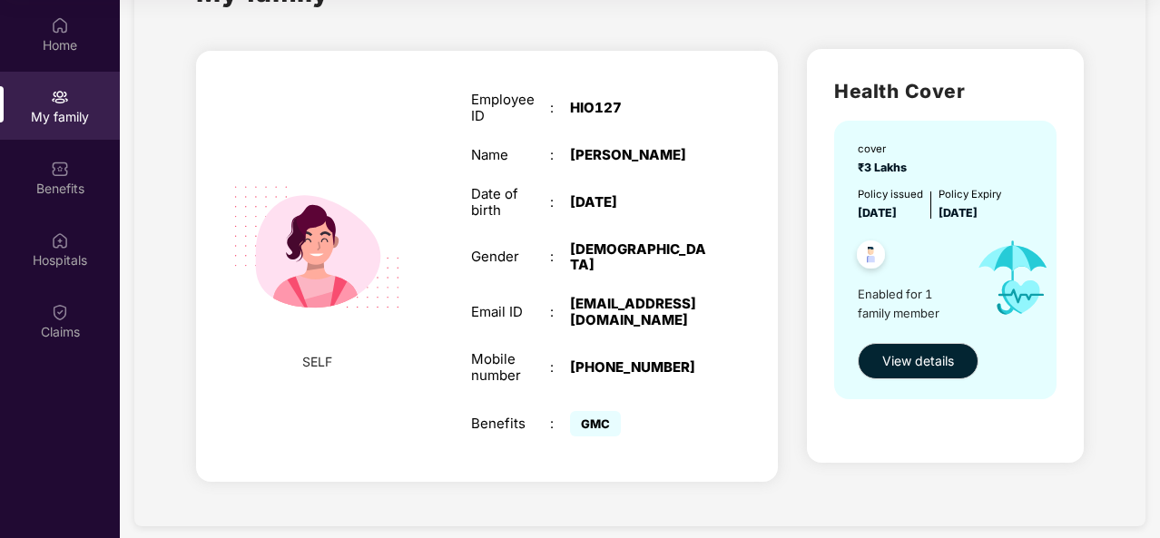
click at [594, 411] on span "GMC" at bounding box center [595, 423] width 51 height 25
click at [194, 113] on div "SELF Employee ID : HIO127 Name : [PERSON_NAME] Date of birth : [DEMOGRAPHIC_DAT…" at bounding box center [486, 268] width 611 height 469
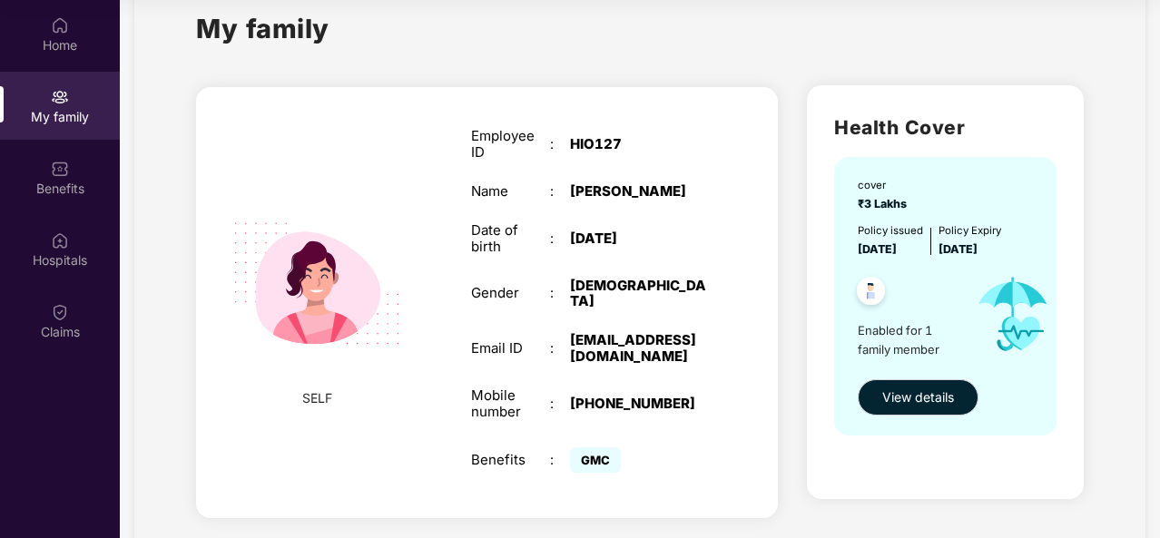
scroll to position [40, 0]
